Goal: Transaction & Acquisition: Purchase product/service

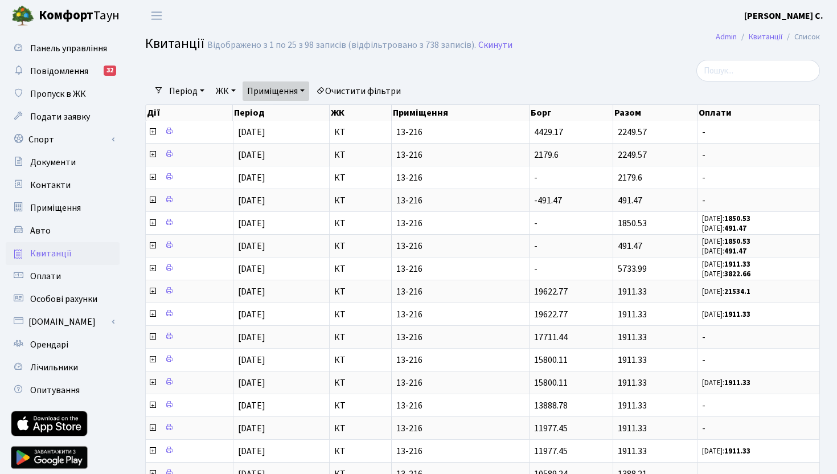
select select "25"
click at [76, 44] on span "Панель управління" at bounding box center [68, 48] width 77 height 13
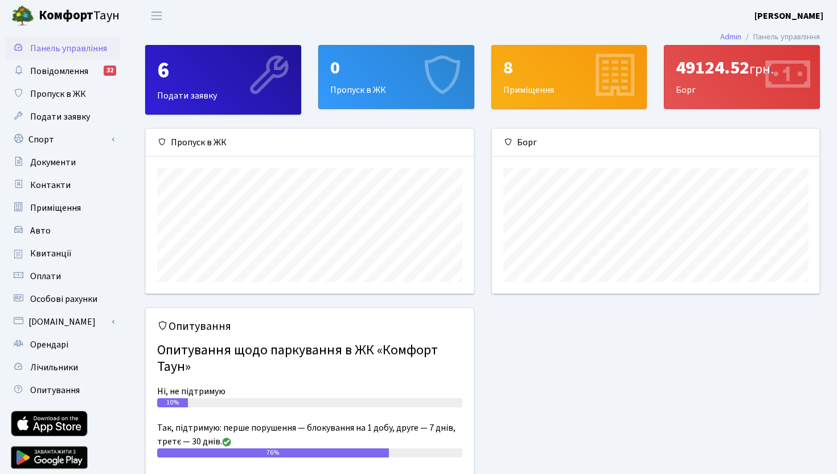
scroll to position [165, 327]
click at [60, 250] on span "Квитанції" at bounding box center [51, 253] width 42 height 13
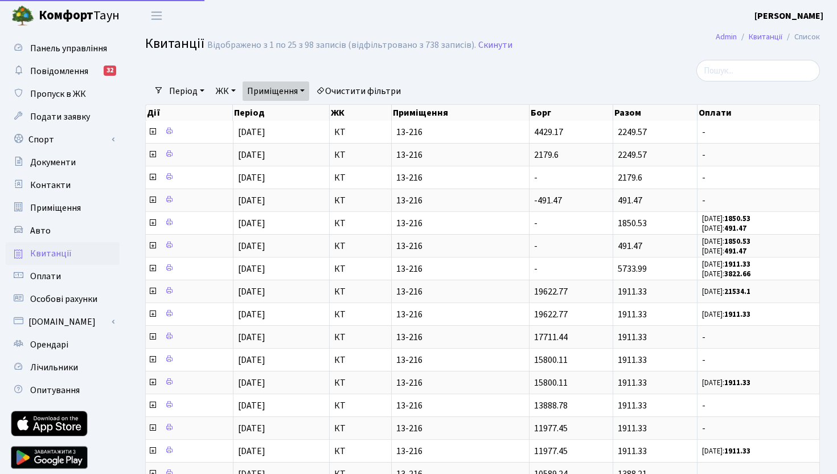
select select "25"
click at [281, 93] on link "Приміщення" at bounding box center [276, 90] width 67 height 19
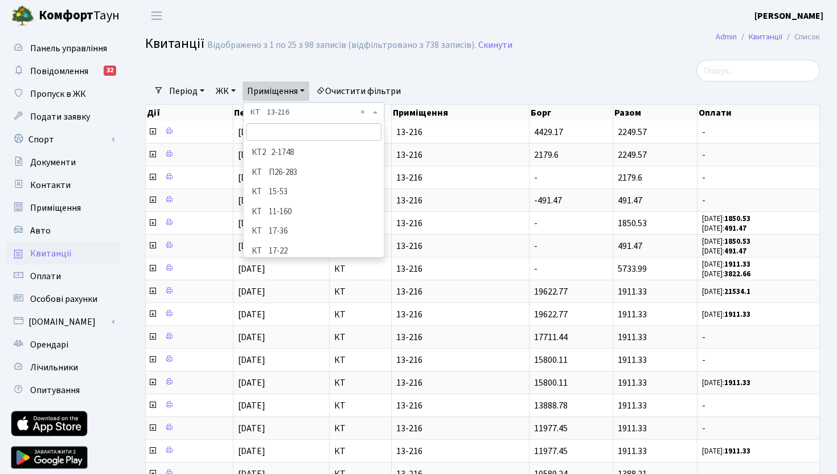
scroll to position [43, 0]
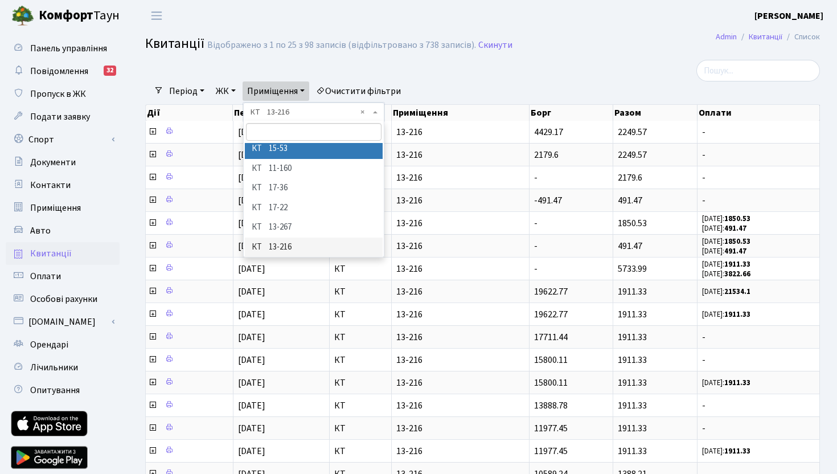
click at [366, 113] on div "Фільтри Період 18.09.2025 - 18.09.2025 ЖК - КТ2 КТ Приміщення - КТ2 2-1748 КТ П…" at bounding box center [483, 399] width 692 height 679
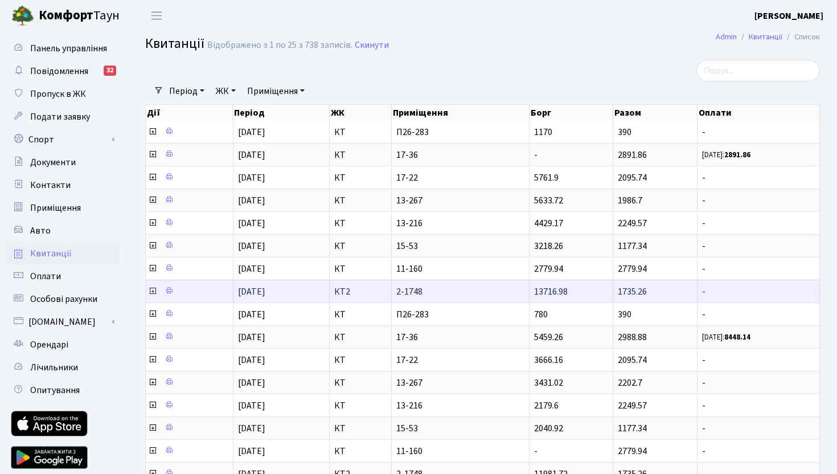
click at [387, 290] on td "КТ2" at bounding box center [361, 291] width 62 height 23
click at [153, 290] on icon at bounding box center [152, 290] width 9 height 9
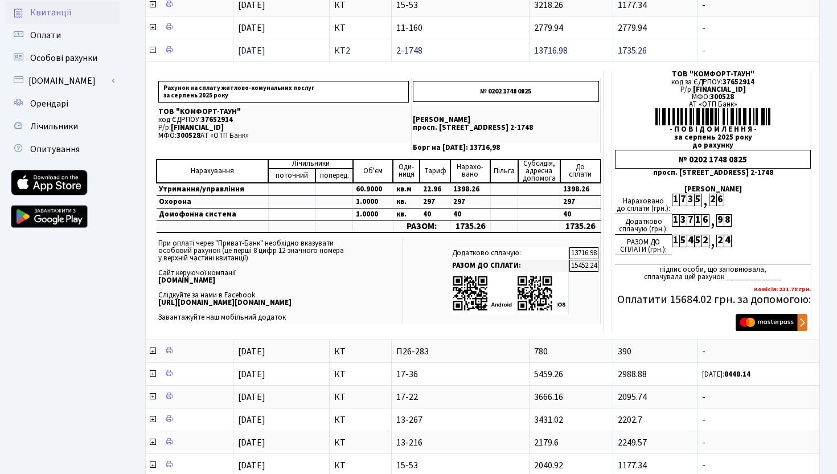
scroll to position [243, 0]
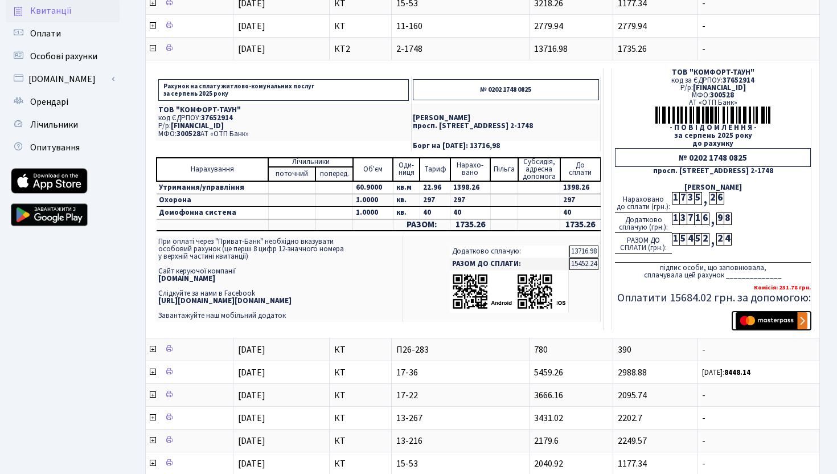
click at [750, 315] on img "submit" at bounding box center [772, 320] width 72 height 17
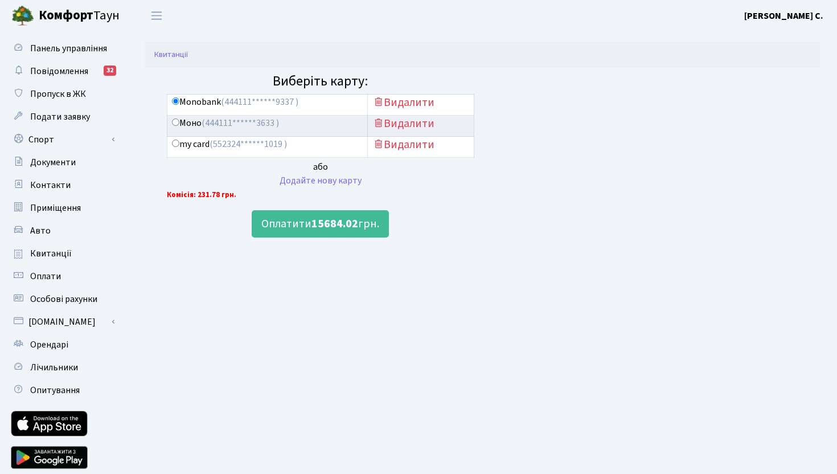
click at [175, 123] on input "Моно (444111******3633 )" at bounding box center [175, 121] width 7 height 7
radio input "true"
click at [300, 227] on button "Оплатити 15684.02 грн." at bounding box center [320, 223] width 137 height 27
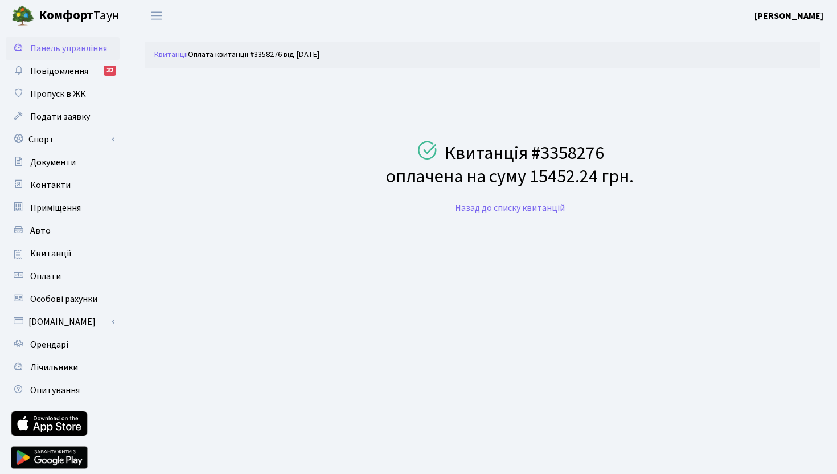
click at [66, 52] on span "Панель управління" at bounding box center [68, 48] width 77 height 13
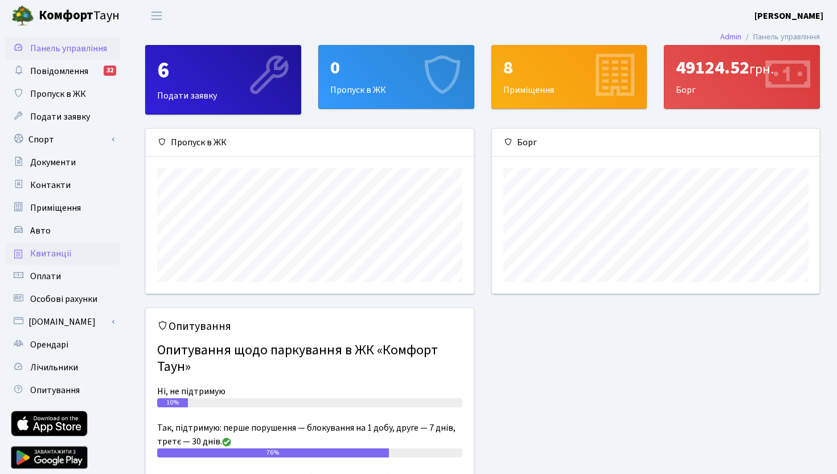
scroll to position [165, 327]
click at [61, 256] on span "Квитанції" at bounding box center [51, 253] width 42 height 13
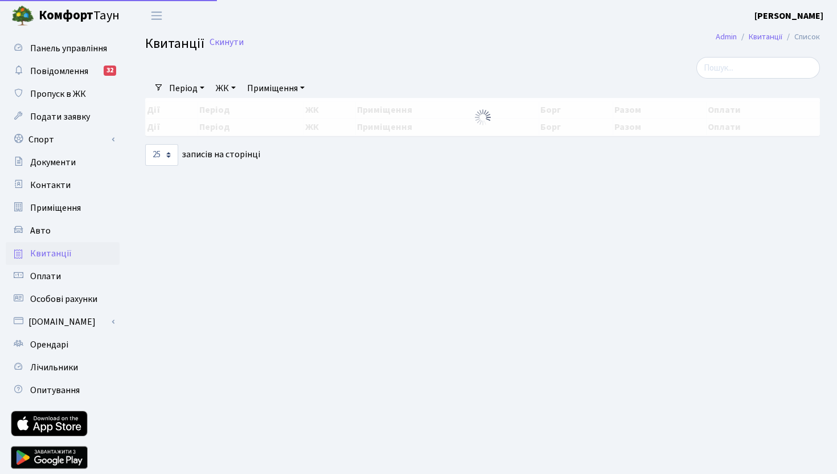
select select "25"
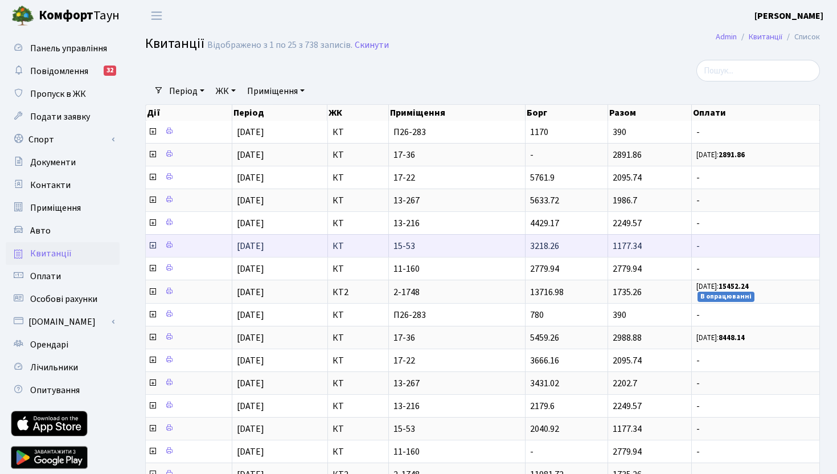
click at [153, 245] on icon at bounding box center [152, 245] width 9 height 9
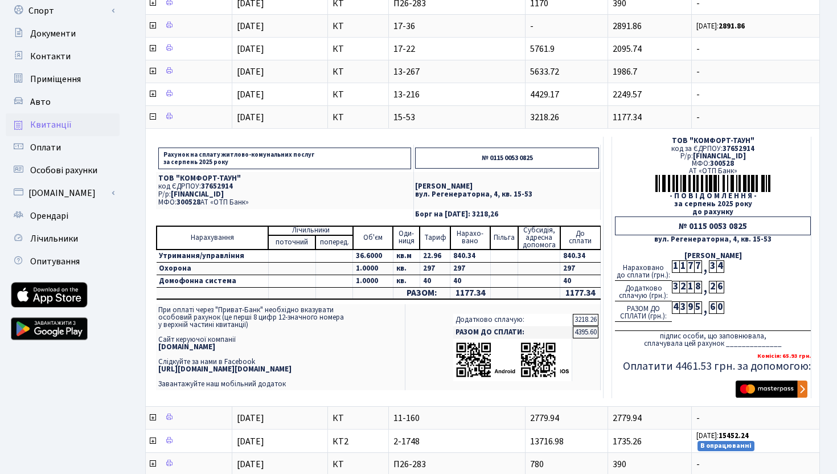
scroll to position [129, 0]
click at [767, 391] on img "submit" at bounding box center [772, 388] width 72 height 17
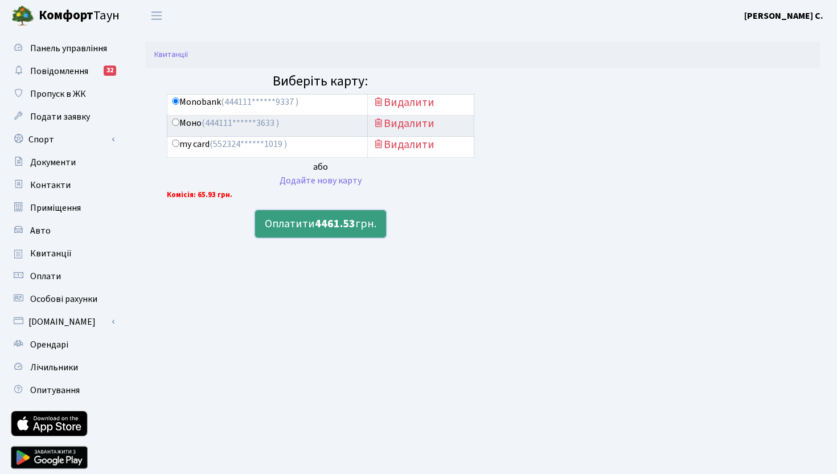
click at [335, 222] on b "4461.53" at bounding box center [335, 224] width 40 height 16
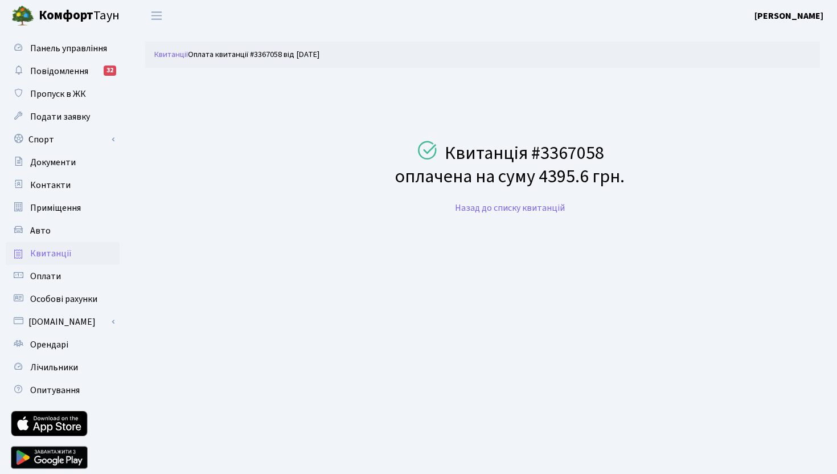
click at [44, 256] on span "Квитанції" at bounding box center [51, 253] width 42 height 13
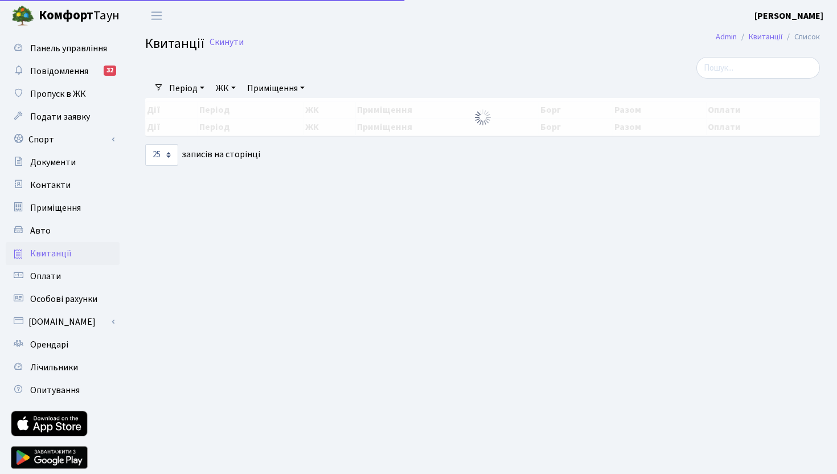
select select "25"
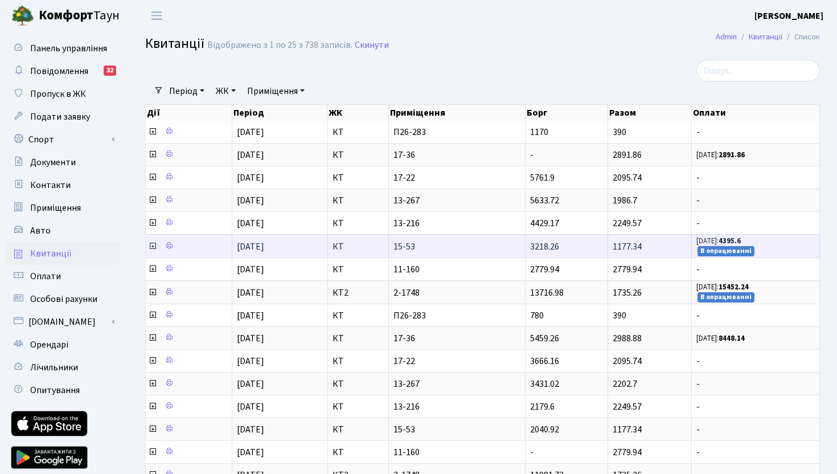
click at [153, 246] on icon at bounding box center [152, 245] width 9 height 9
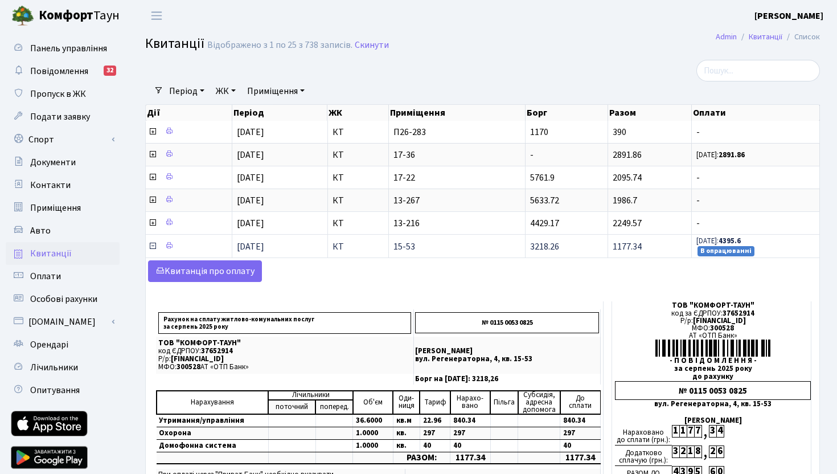
click at [153, 246] on icon at bounding box center [152, 245] width 9 height 9
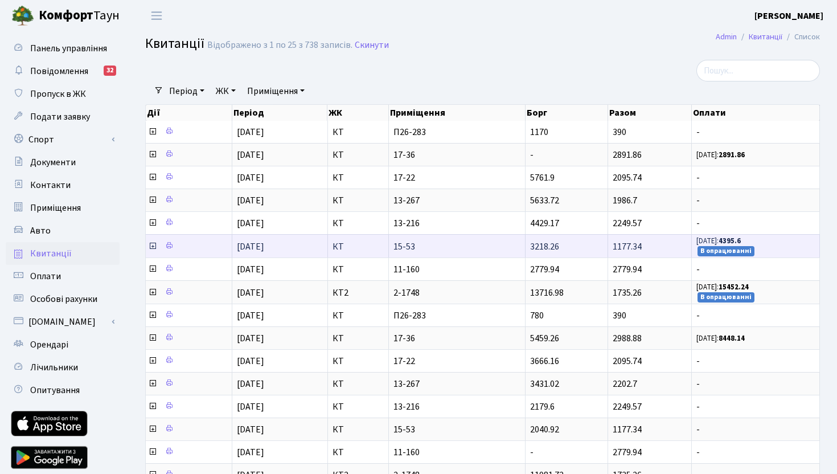
click at [153, 246] on icon at bounding box center [152, 245] width 9 height 9
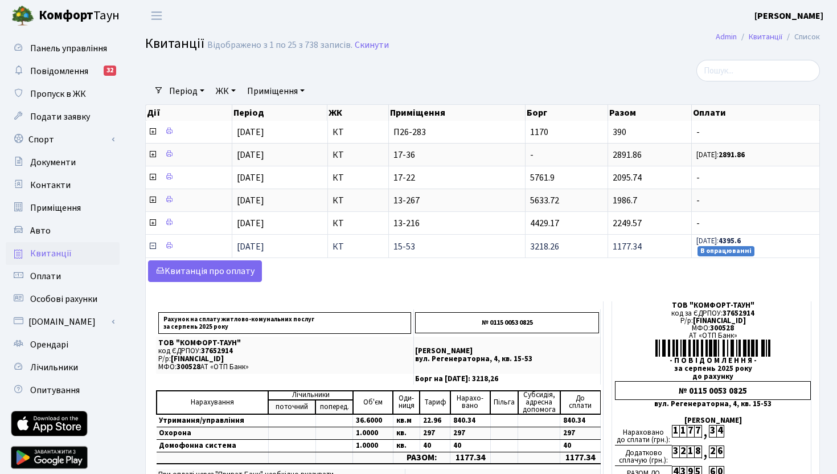
click at [153, 247] on icon at bounding box center [152, 245] width 9 height 9
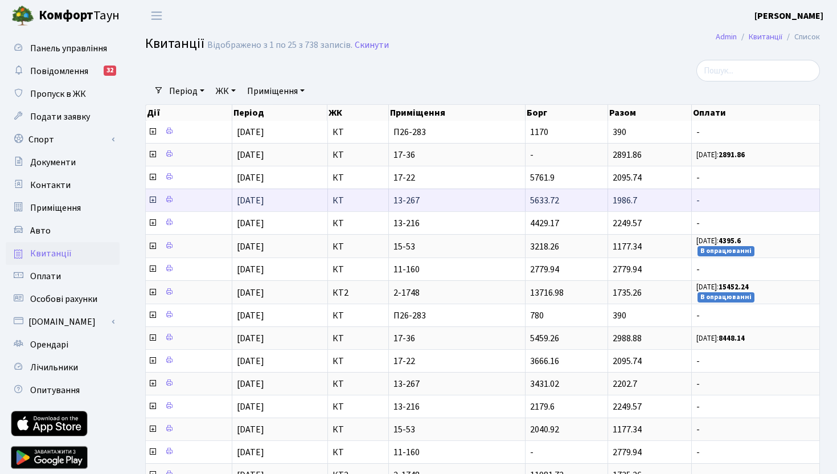
click at [153, 199] on icon at bounding box center [152, 199] width 9 height 9
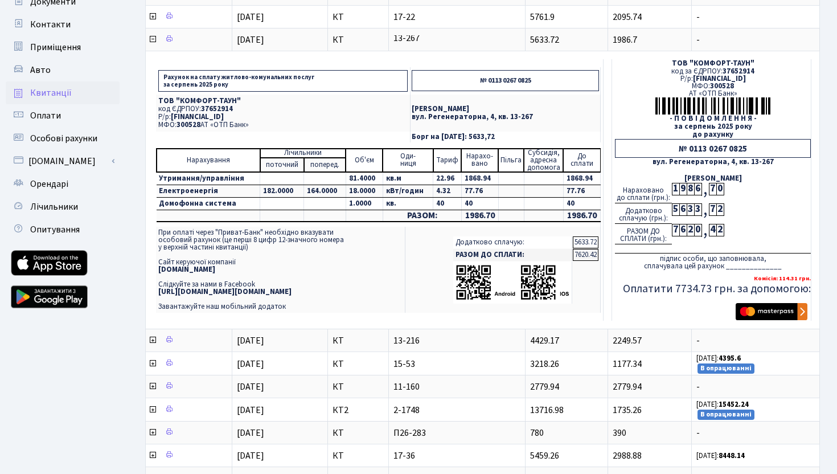
scroll to position [161, 0]
click at [754, 311] on img "submit" at bounding box center [772, 310] width 72 height 17
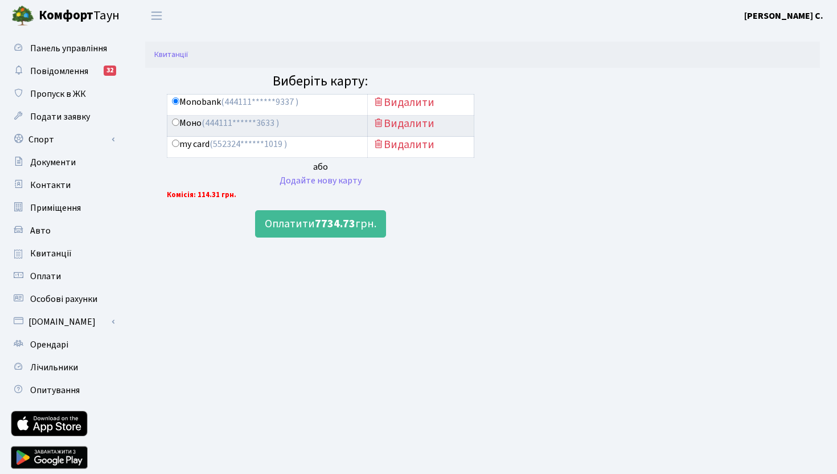
click at [175, 124] on input "Моно (444111******3633 )" at bounding box center [175, 121] width 7 height 7
radio input "true"
click at [304, 224] on button "Оплатити 7734.73 грн." at bounding box center [320, 223] width 131 height 27
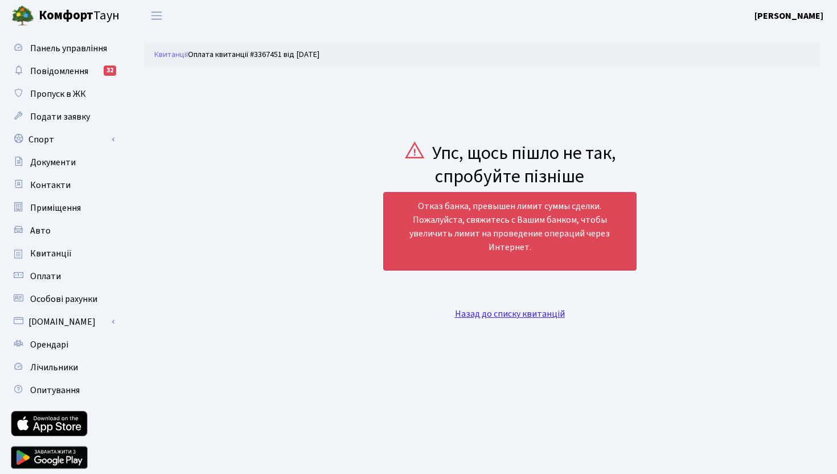
click at [477, 317] on link "Назад до списку квитанцій" at bounding box center [510, 313] width 110 height 13
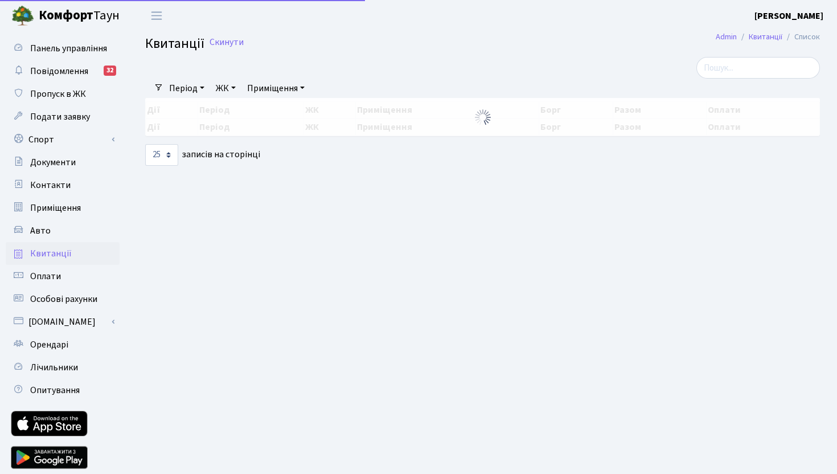
select select "25"
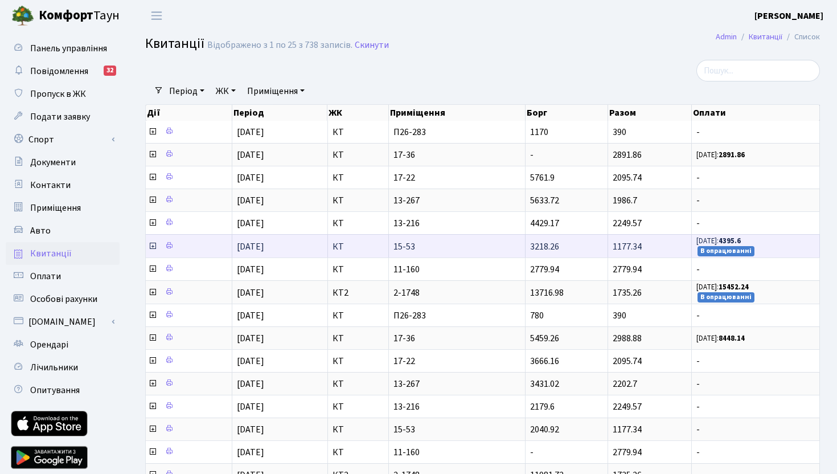
click at [153, 244] on icon at bounding box center [152, 245] width 9 height 9
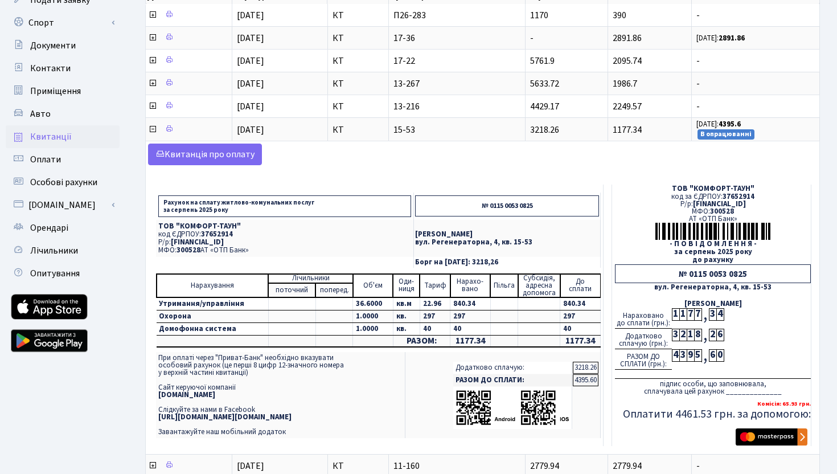
scroll to position [124, 0]
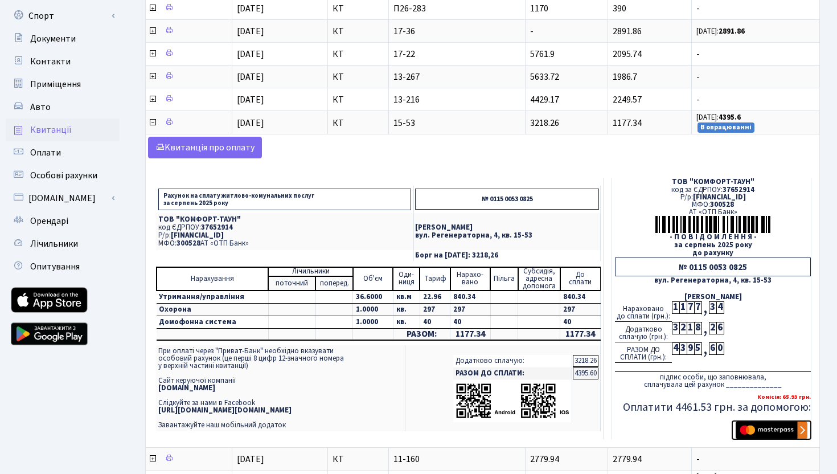
click at [783, 430] on img "submit" at bounding box center [772, 429] width 72 height 17
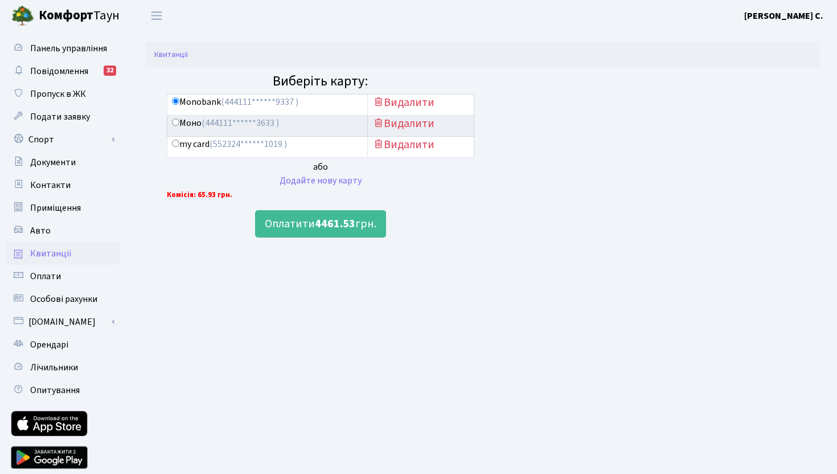
click at [66, 254] on span "Квитанції" at bounding box center [51, 253] width 42 height 13
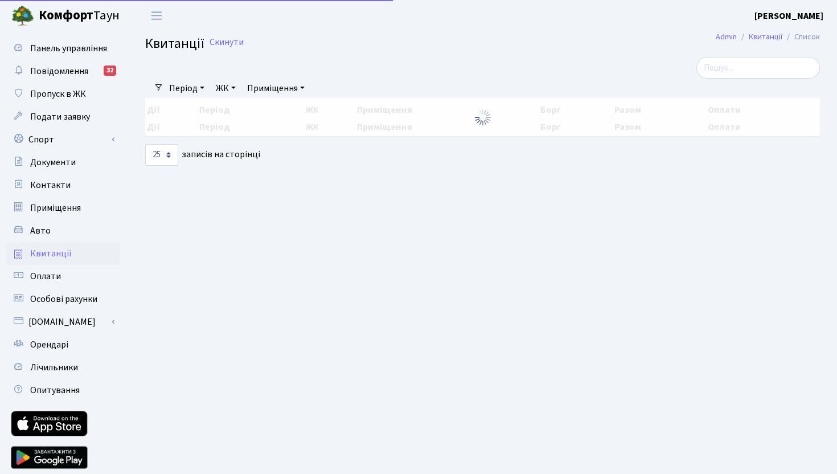
select select "25"
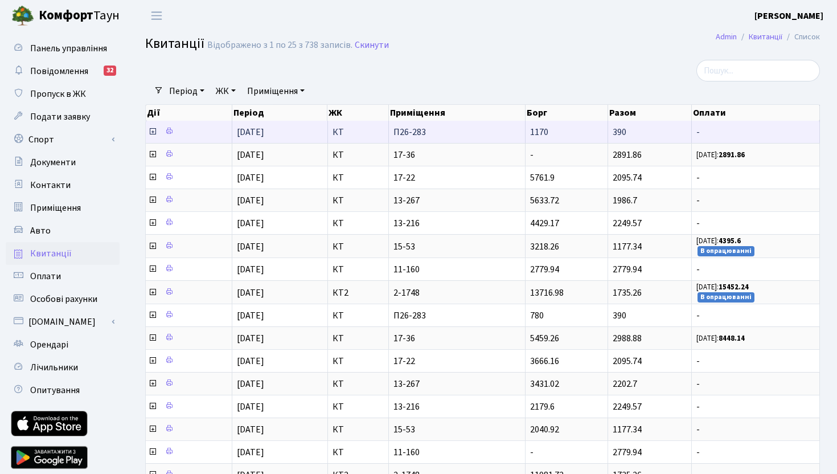
click at [151, 130] on icon at bounding box center [152, 131] width 9 height 9
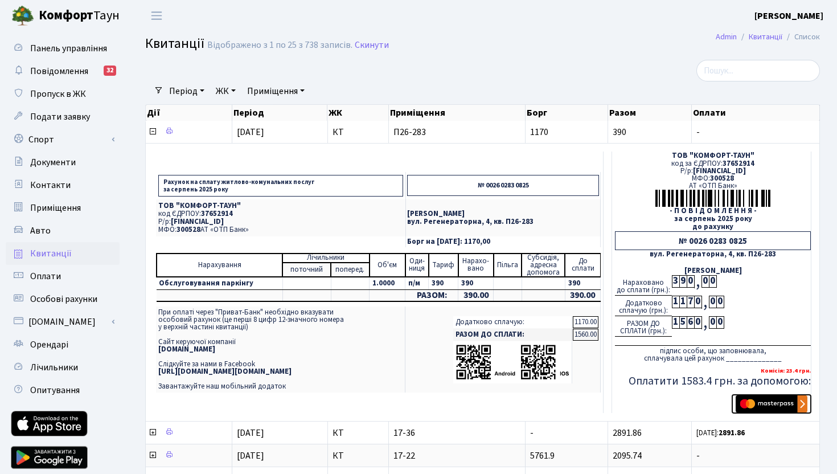
click at [763, 400] on img "submit" at bounding box center [772, 403] width 72 height 17
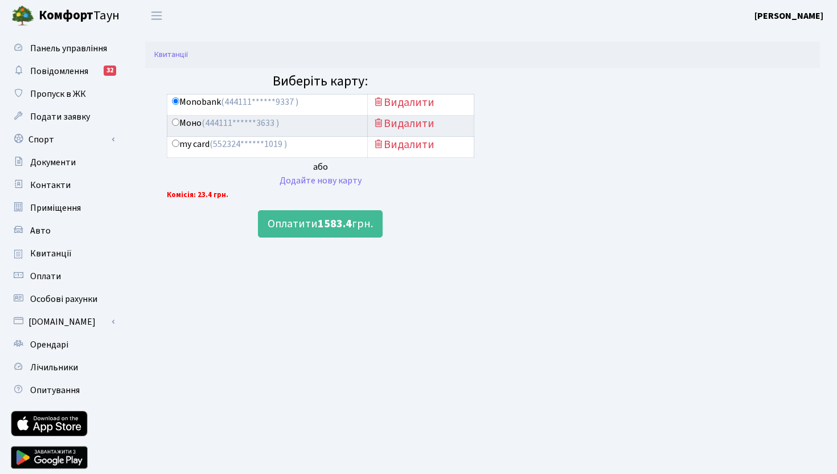
click at [175, 122] on input "Моно (444111******3633 )" at bounding box center [175, 121] width 7 height 7
radio input "true"
click at [296, 231] on button "Оплатити 1583.4 грн." at bounding box center [320, 223] width 125 height 27
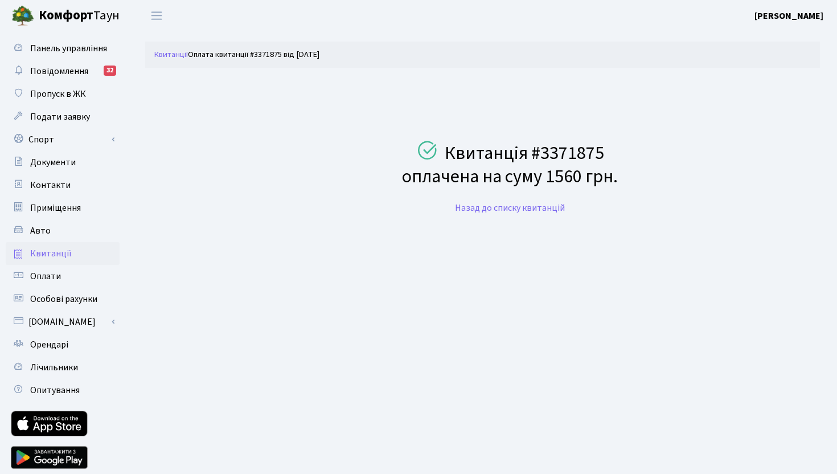
click at [49, 254] on span "Квитанції" at bounding box center [51, 253] width 42 height 13
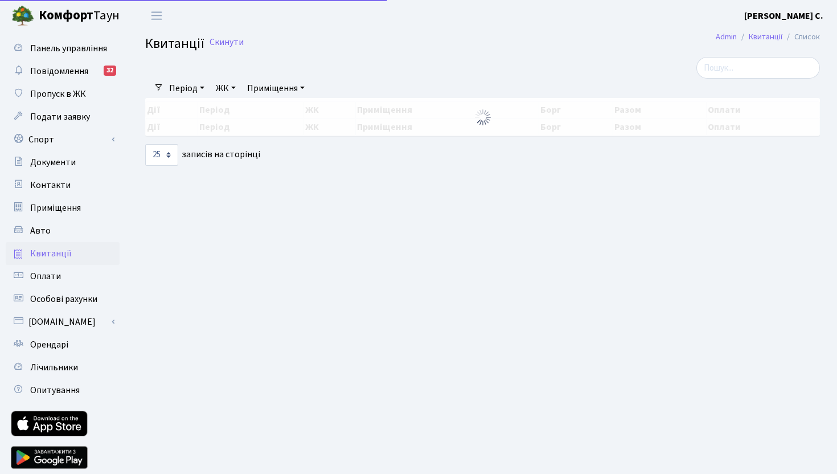
select select "25"
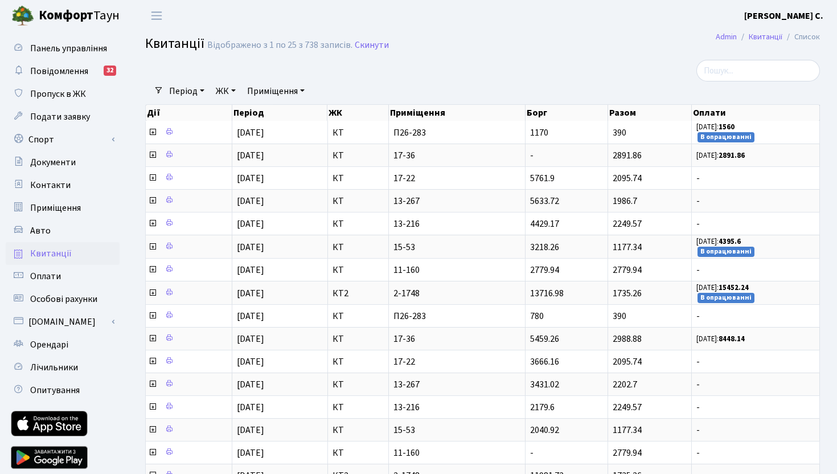
click at [69, 20] on b "Комфорт" at bounding box center [66, 15] width 55 height 18
select select "25"
click at [56, 42] on span "Панель управління" at bounding box center [68, 48] width 77 height 13
